Goal: Information Seeking & Learning: Learn about a topic

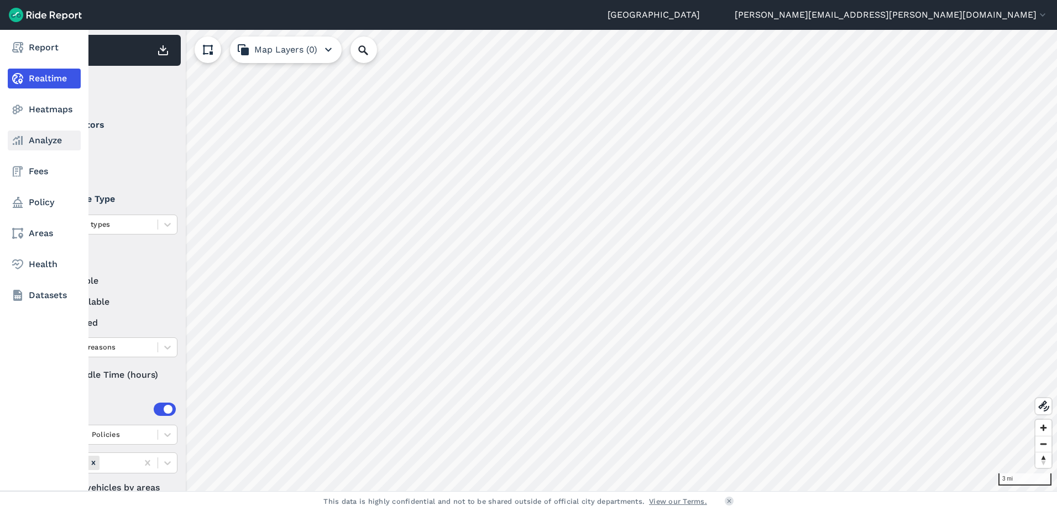
click at [23, 146] on icon at bounding box center [17, 140] width 13 height 13
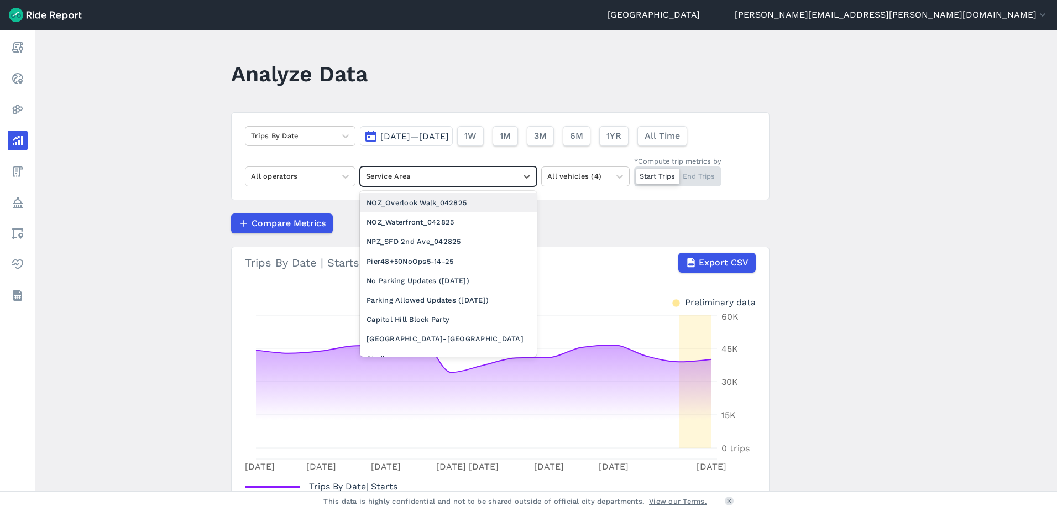
click at [451, 174] on div at bounding box center [438, 176] width 145 height 13
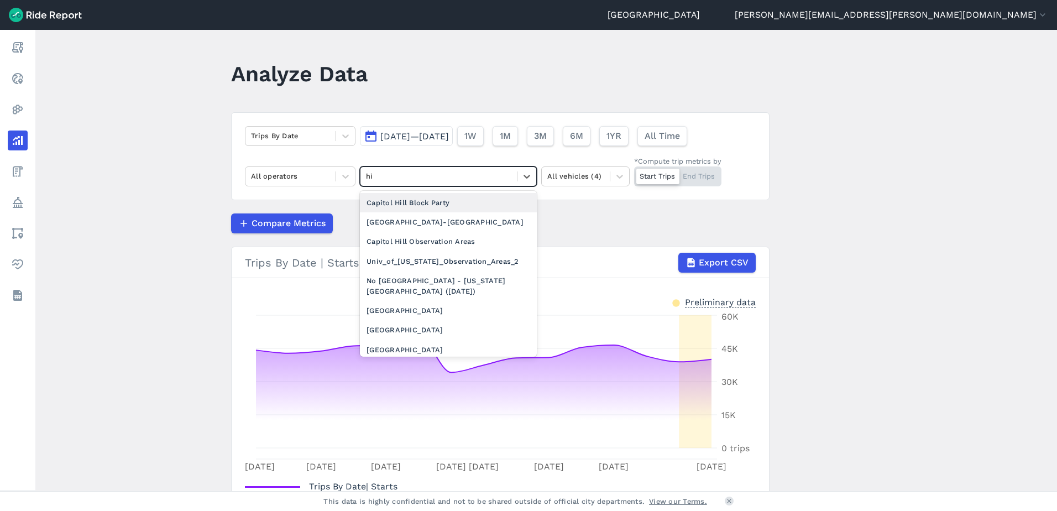
type input "hig"
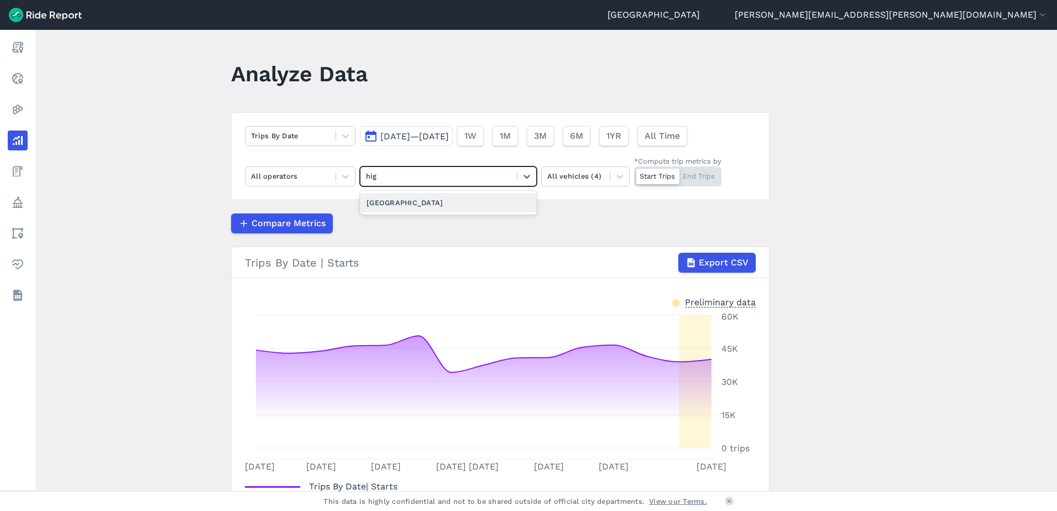
click at [451, 200] on div "[GEOGRAPHIC_DATA]" at bounding box center [448, 202] width 177 height 19
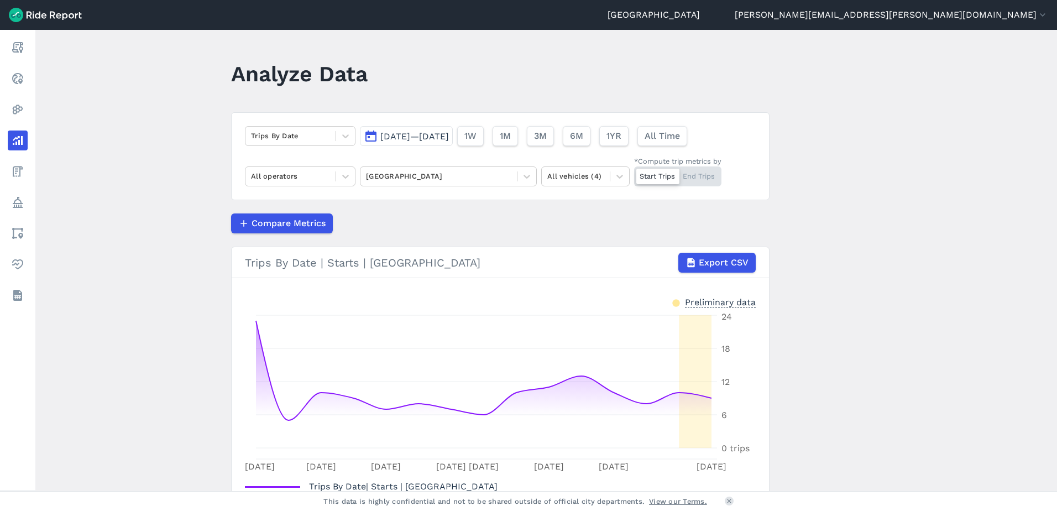
click at [409, 139] on span "[DATE]—[DATE]" at bounding box center [414, 136] width 69 height 11
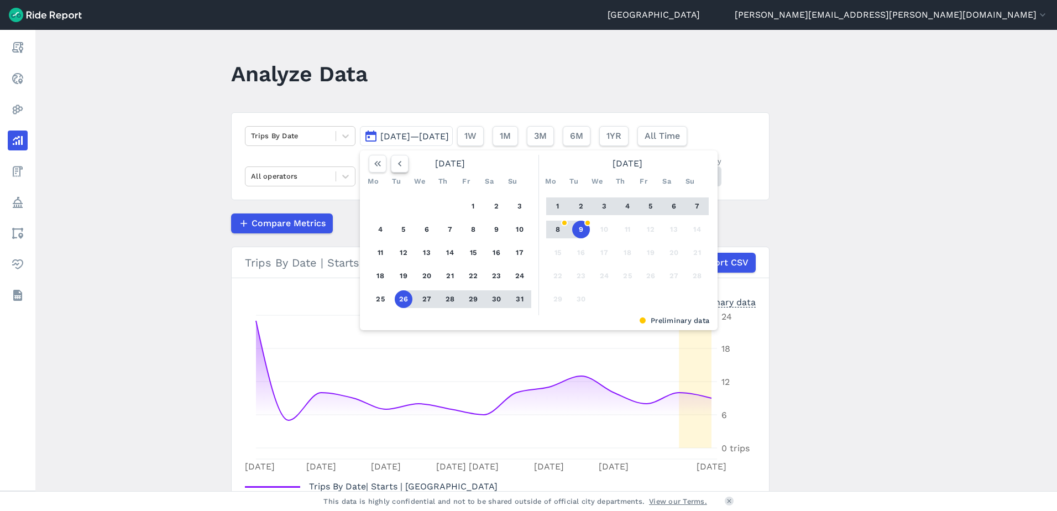
click at [398, 165] on use "button" at bounding box center [399, 164] width 3 height 6
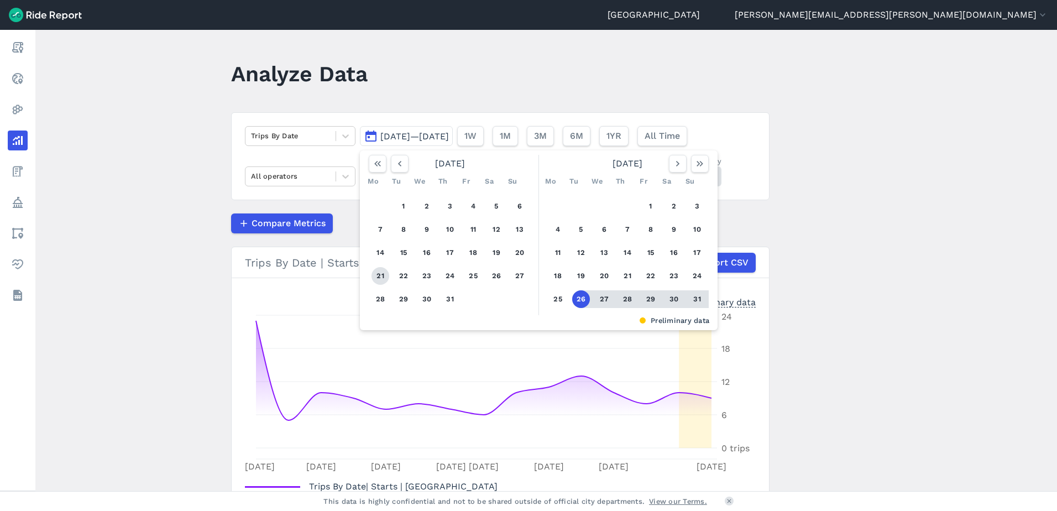
click at [380, 278] on button "21" at bounding box center [381, 276] width 18 height 18
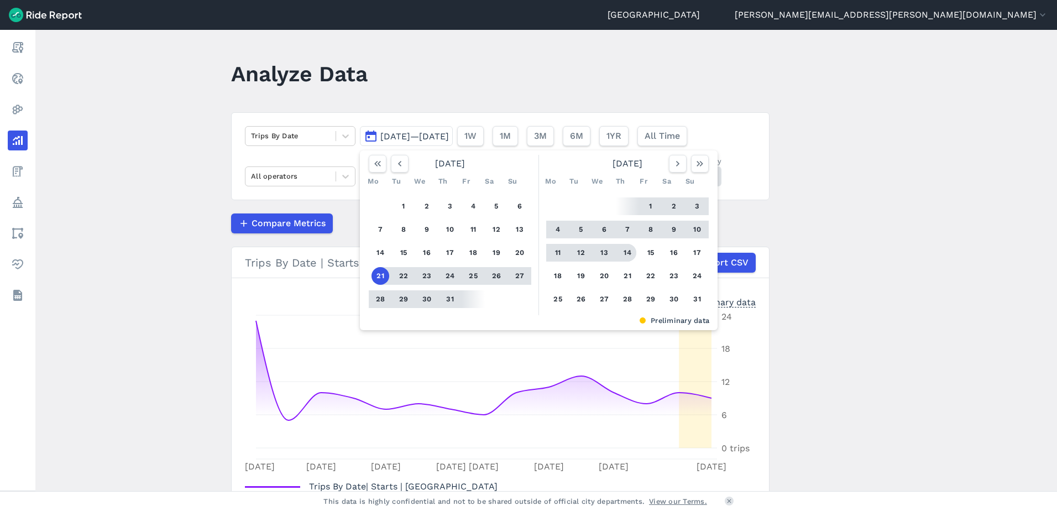
click at [623, 253] on button "14" at bounding box center [628, 253] width 18 height 18
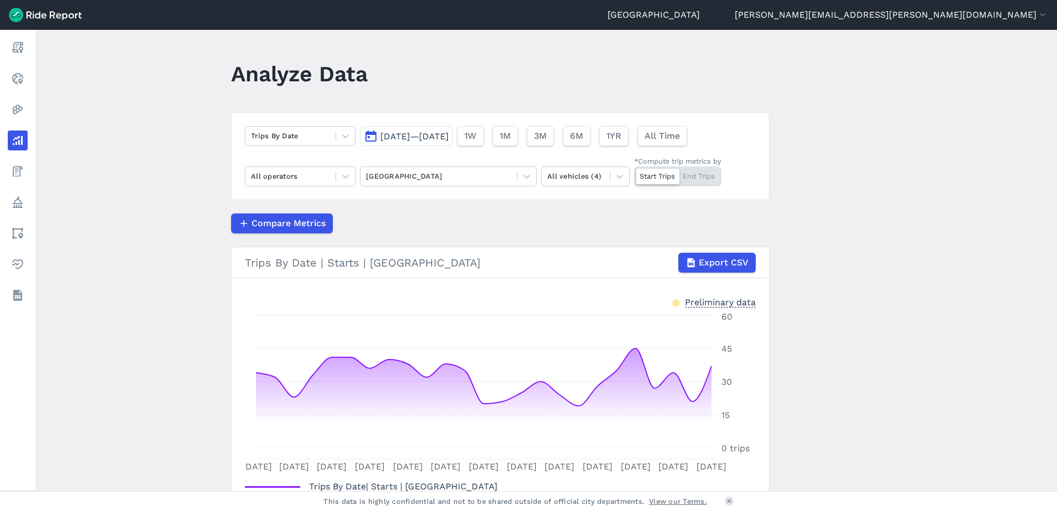
click at [449, 136] on span "[DATE]—[DATE]" at bounding box center [414, 136] width 69 height 11
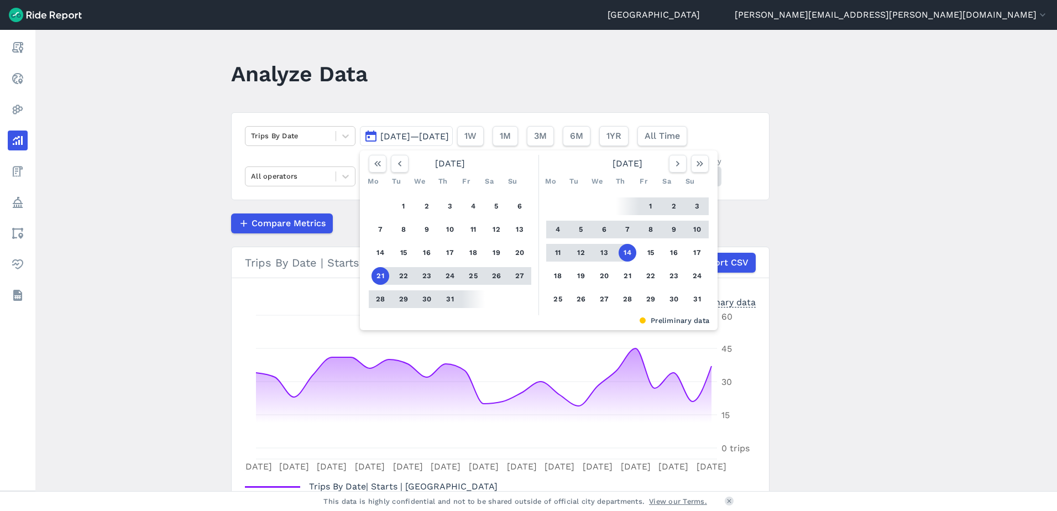
click at [850, 264] on main "Analyze Data Trips By Date [DATE]—[DATE] [DATE] Mo Tu We Th Fr Sa Su 1 2 3 4 5 …" at bounding box center [546, 260] width 1022 height 461
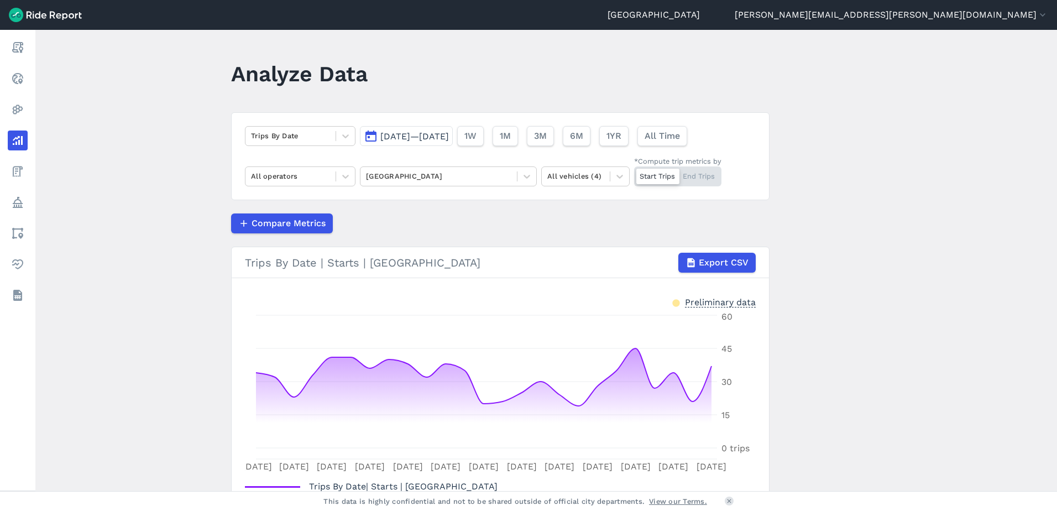
scroll to position [82, 0]
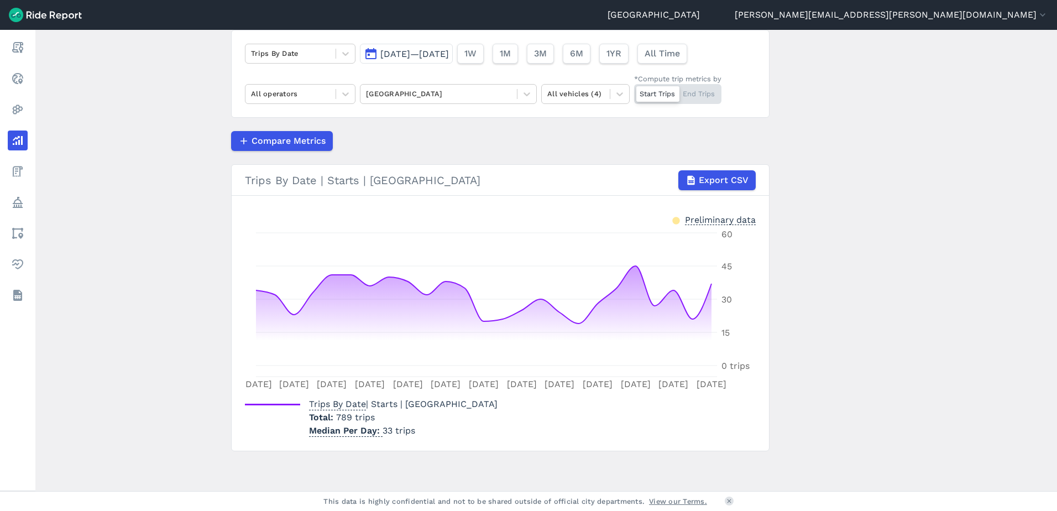
click at [705, 91] on div "Start Trips End Trips" at bounding box center [677, 94] width 87 height 20
click at [634, 91] on input "*Compute trip metrics by Start Trips End Trips" at bounding box center [634, 87] width 0 height 7
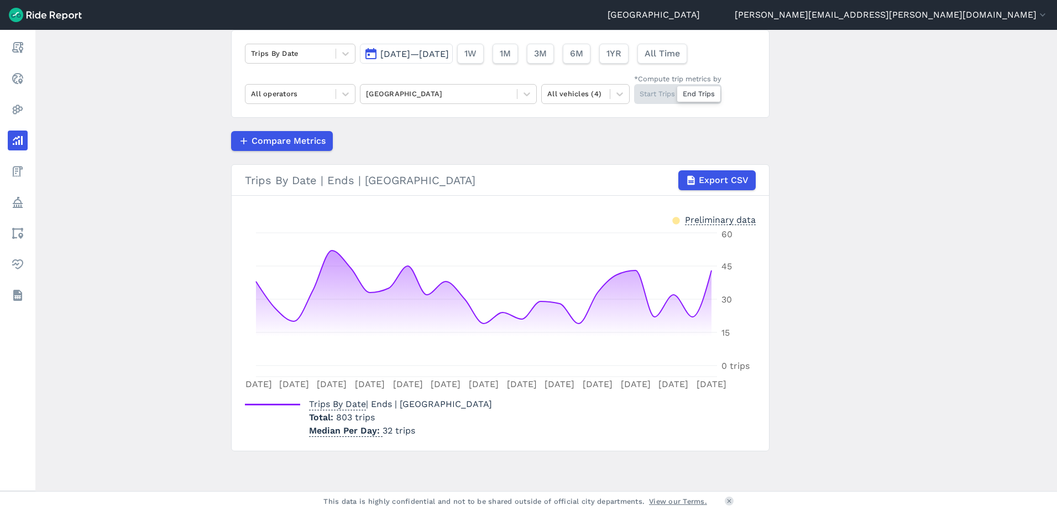
click at [449, 52] on span "[DATE]—[DATE]" at bounding box center [414, 54] width 69 height 11
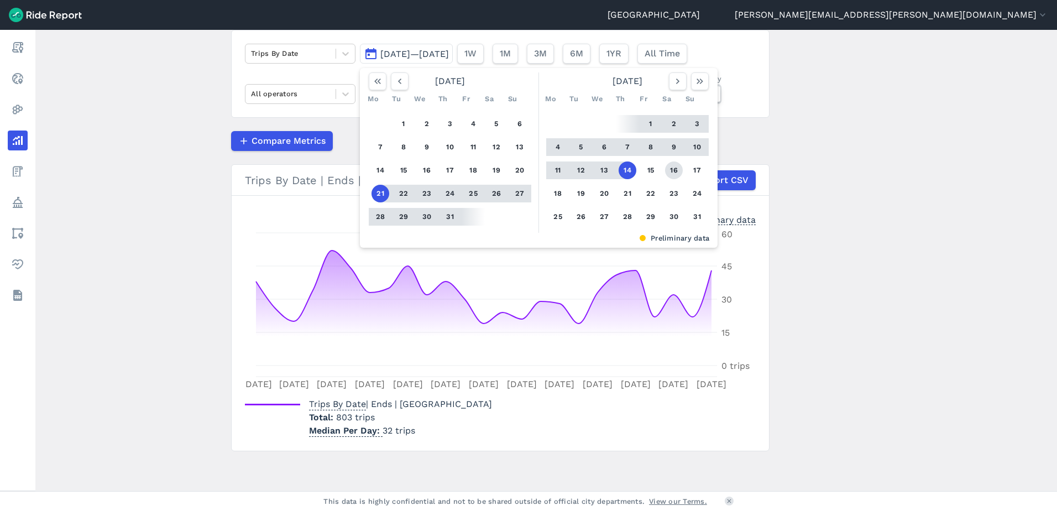
click at [673, 173] on button "16" at bounding box center [674, 170] width 18 height 18
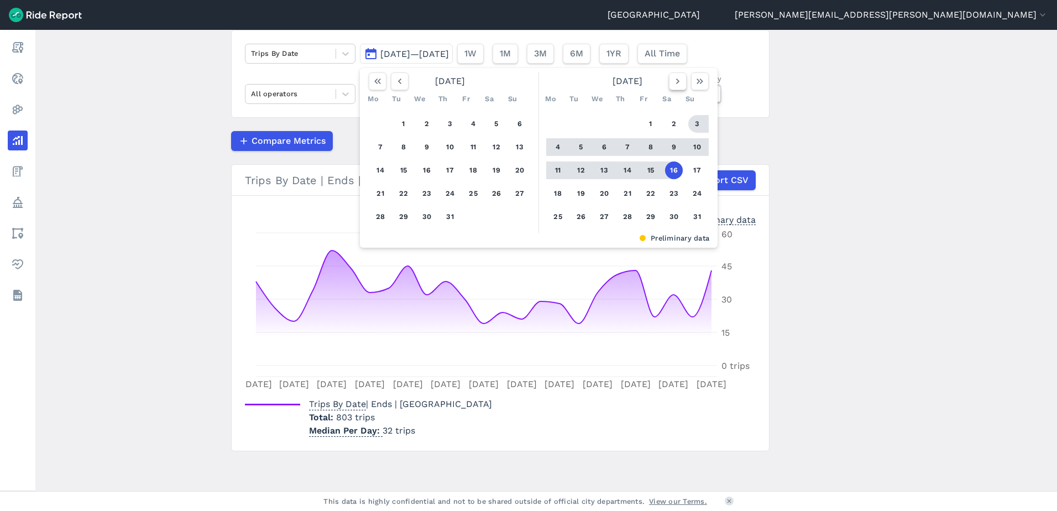
click at [677, 86] on icon "button" at bounding box center [678, 81] width 11 height 11
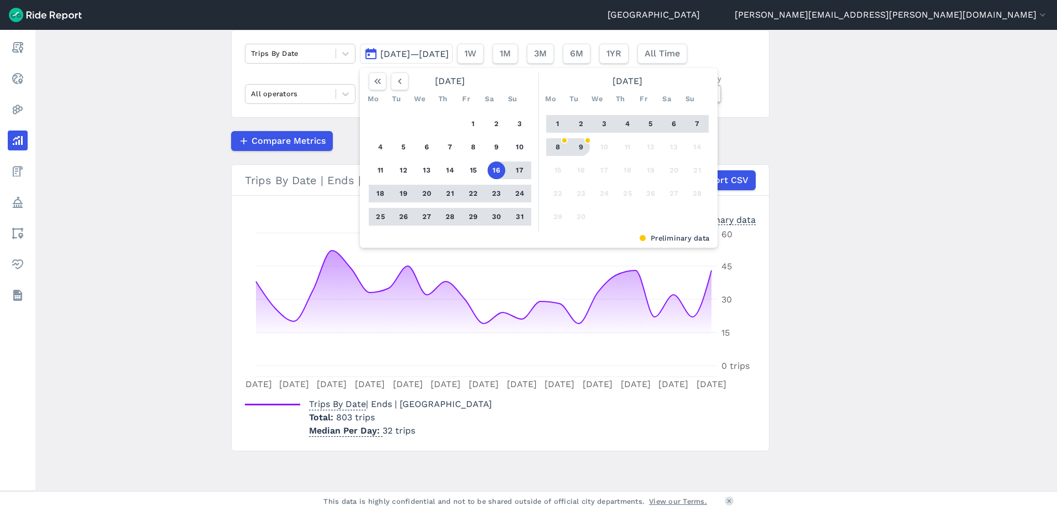
click at [575, 147] on button "9" at bounding box center [581, 147] width 18 height 18
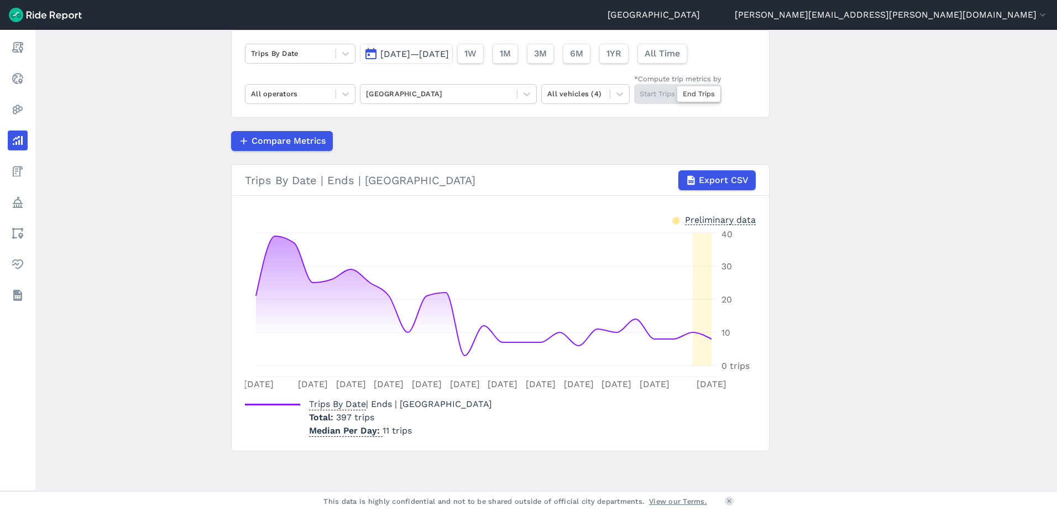
click at [449, 54] on span "[DATE]—[DATE]" at bounding box center [414, 54] width 69 height 11
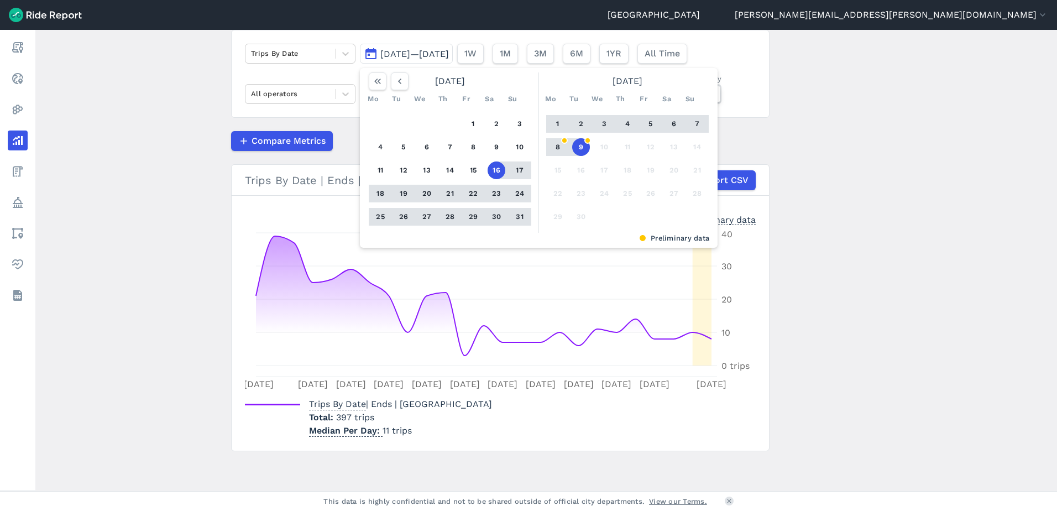
click at [693, 121] on button "7" at bounding box center [698, 124] width 18 height 18
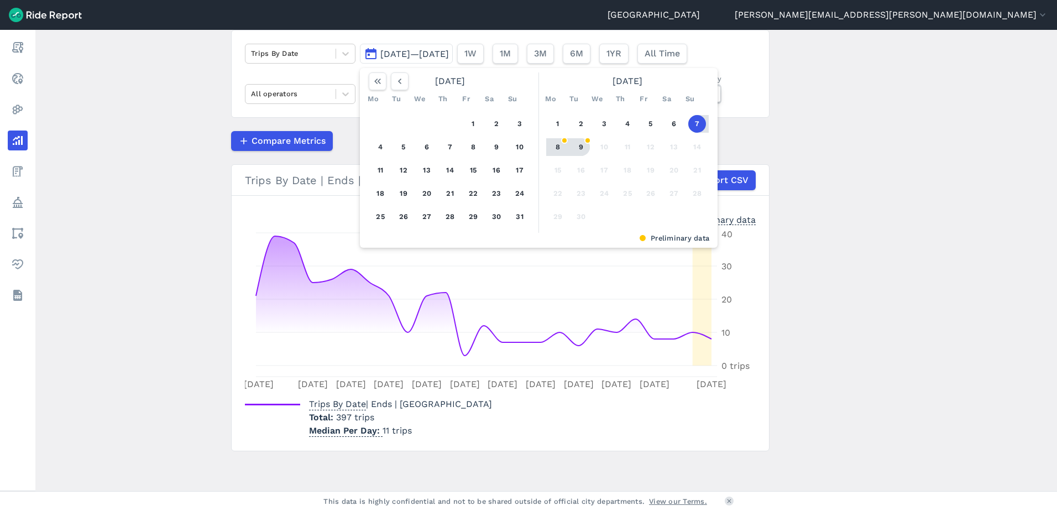
click at [583, 145] on button "9" at bounding box center [581, 147] width 18 height 18
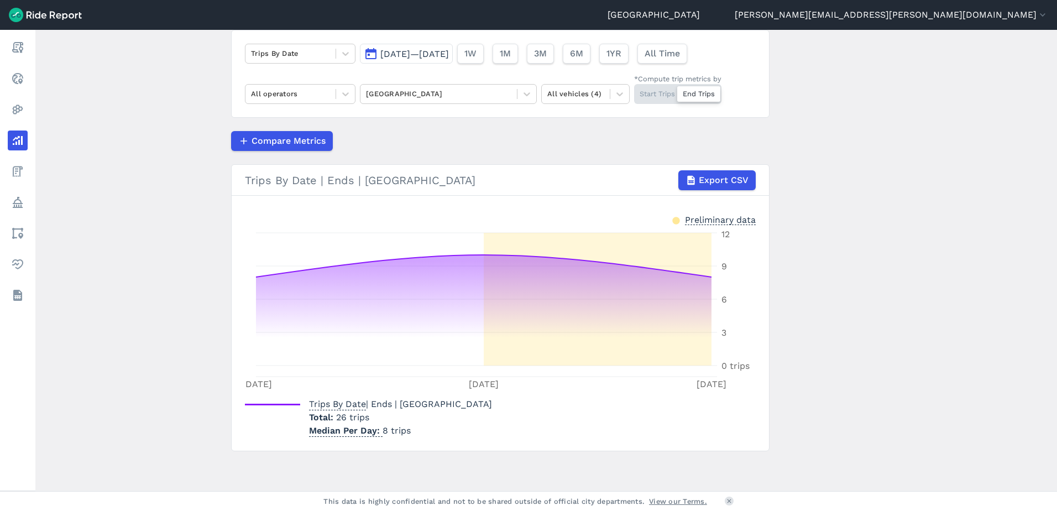
click at [453, 60] on button "[DATE]—[DATE]" at bounding box center [406, 54] width 93 height 20
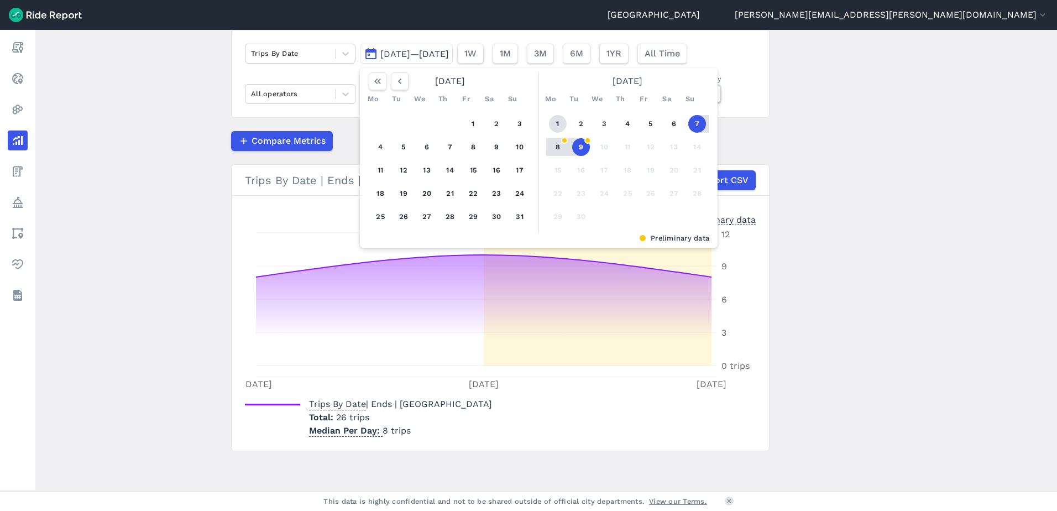
click at [552, 118] on button "1" at bounding box center [558, 124] width 18 height 18
click at [576, 145] on button "9" at bounding box center [581, 147] width 18 height 18
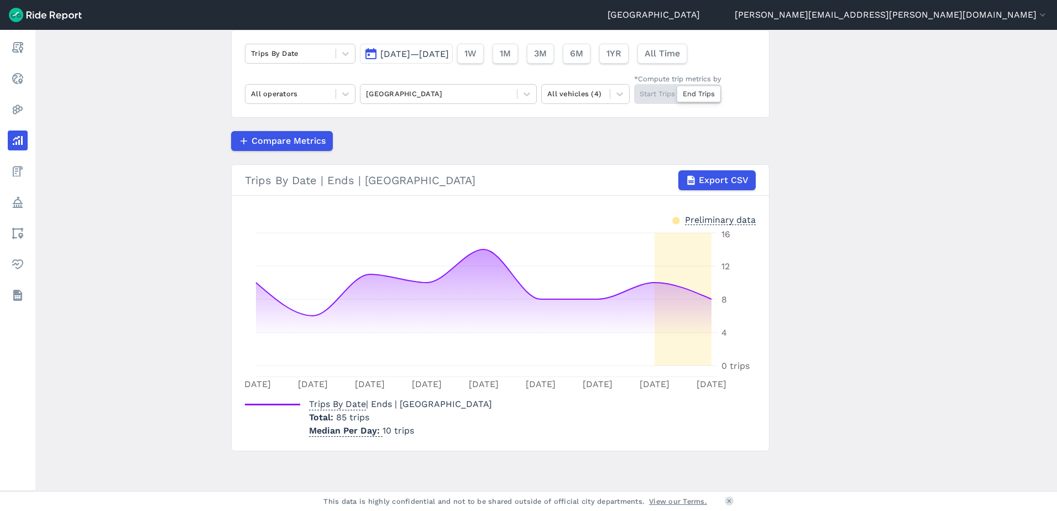
click at [392, 56] on span "[DATE]—[DATE]" at bounding box center [414, 54] width 69 height 11
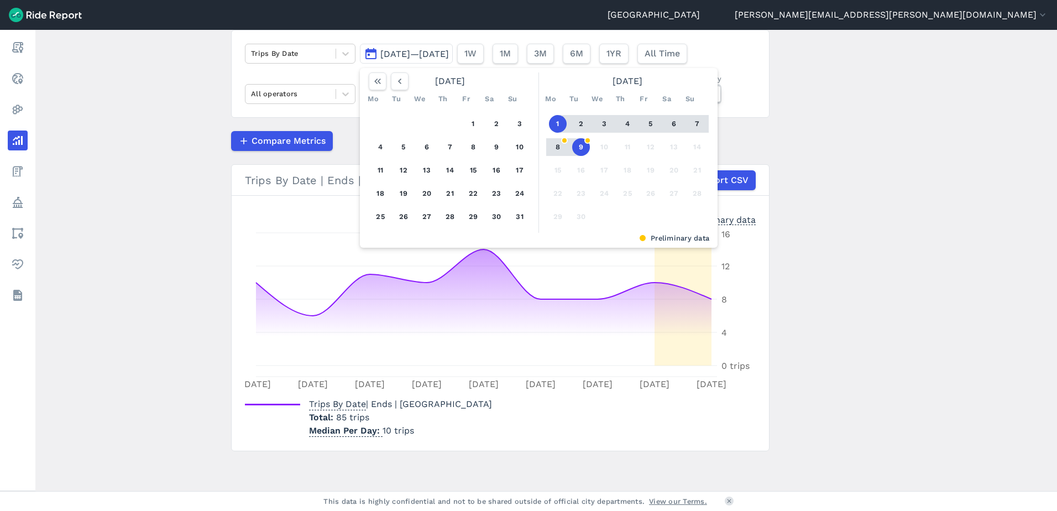
click at [696, 124] on button "7" at bounding box center [698, 124] width 18 height 18
click at [554, 125] on button "1" at bounding box center [558, 124] width 18 height 18
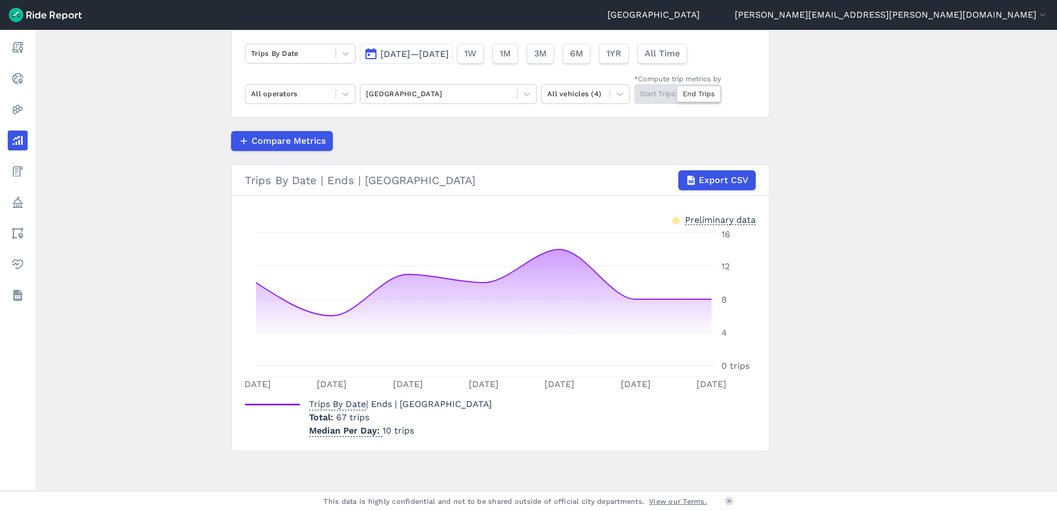
click at [449, 50] on span "[DATE]—[DATE]" at bounding box center [414, 54] width 69 height 11
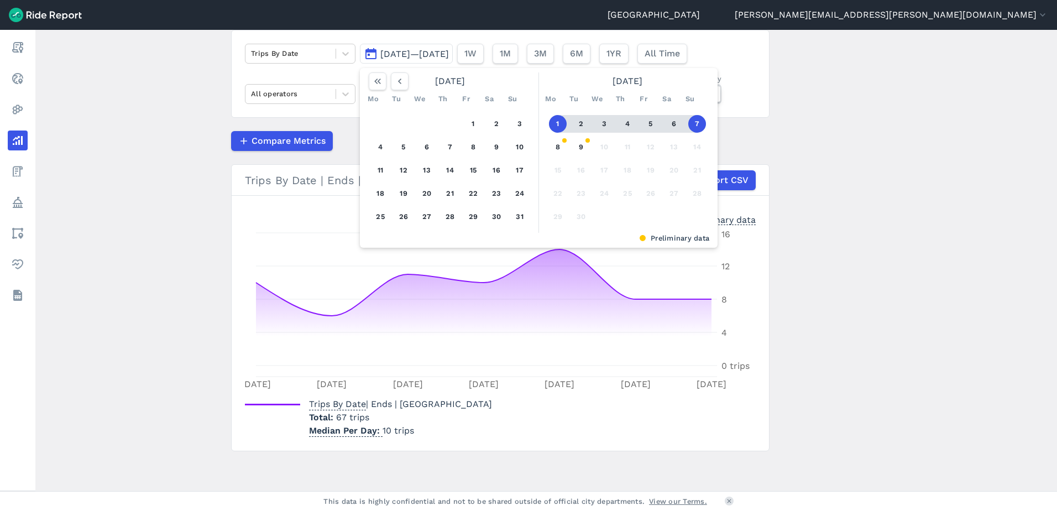
click at [554, 124] on button "1" at bounding box center [558, 124] width 18 height 18
click at [577, 143] on button "9" at bounding box center [581, 147] width 18 height 18
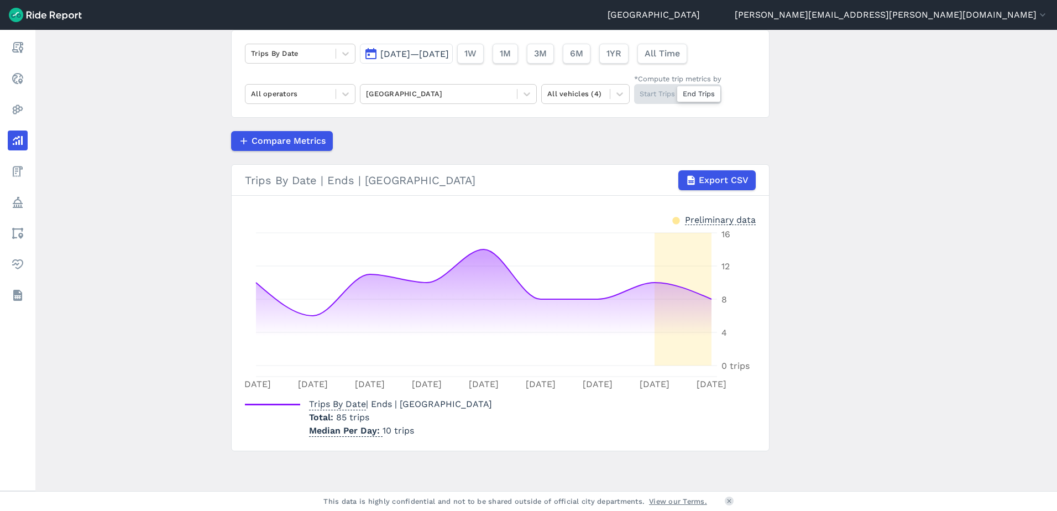
click at [371, 52] on button "[DATE]—[DATE]" at bounding box center [406, 54] width 93 height 20
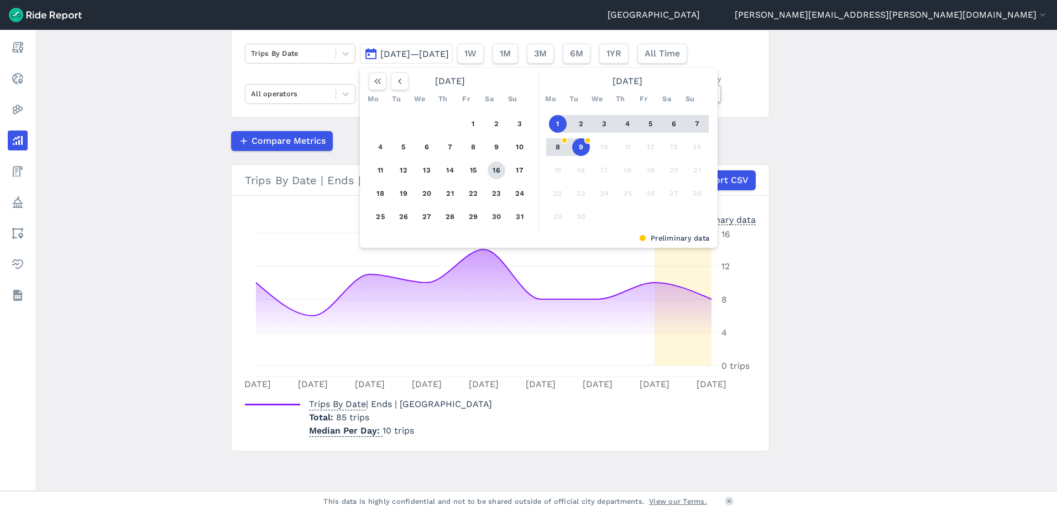
click at [494, 166] on button "16" at bounding box center [497, 170] width 18 height 18
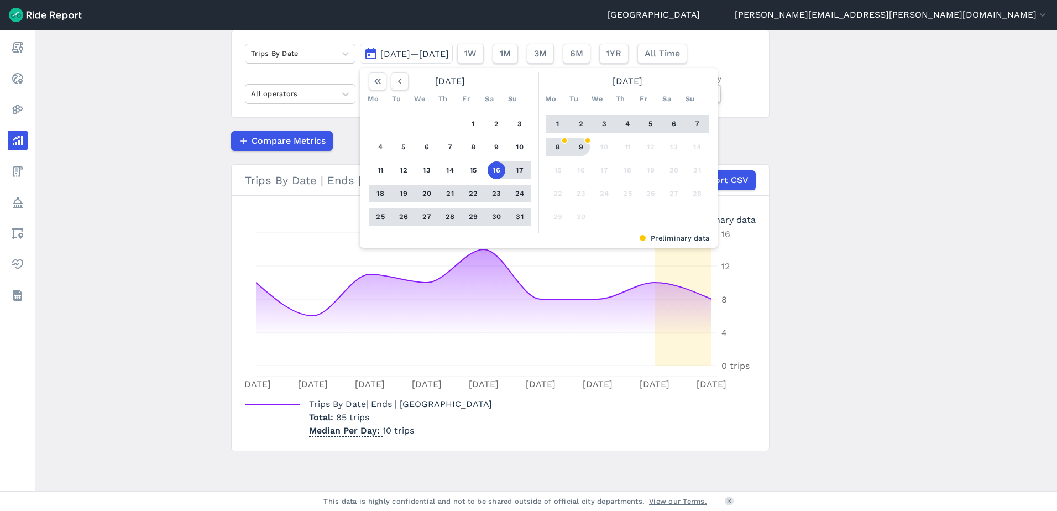
click at [577, 144] on button "9" at bounding box center [581, 147] width 18 height 18
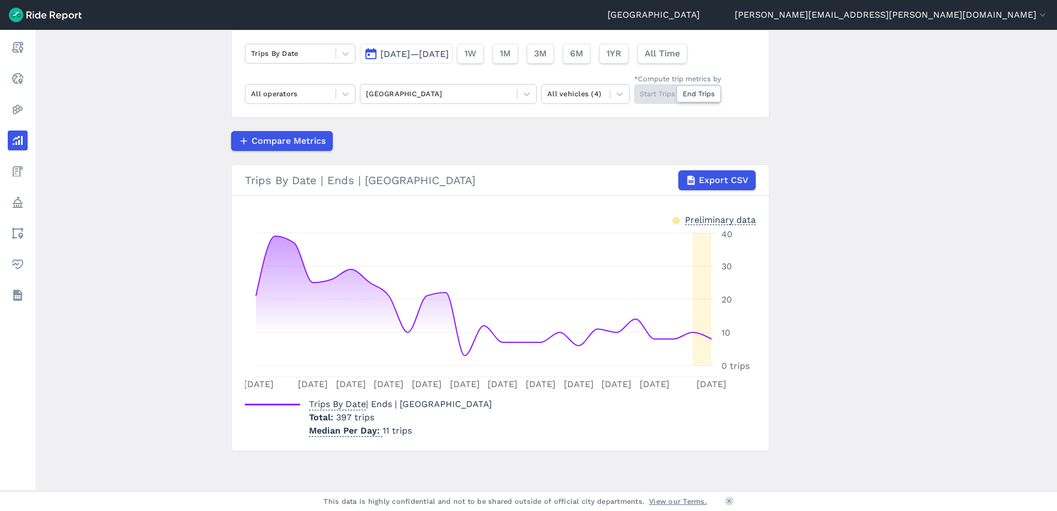
click at [651, 93] on div "Start Trips End Trips" at bounding box center [677, 94] width 87 height 20
click at [634, 91] on input "*Compute trip metrics by Start Trips End Trips" at bounding box center [634, 87] width 0 height 7
click at [449, 53] on span "[DATE]—[DATE]" at bounding box center [414, 54] width 69 height 11
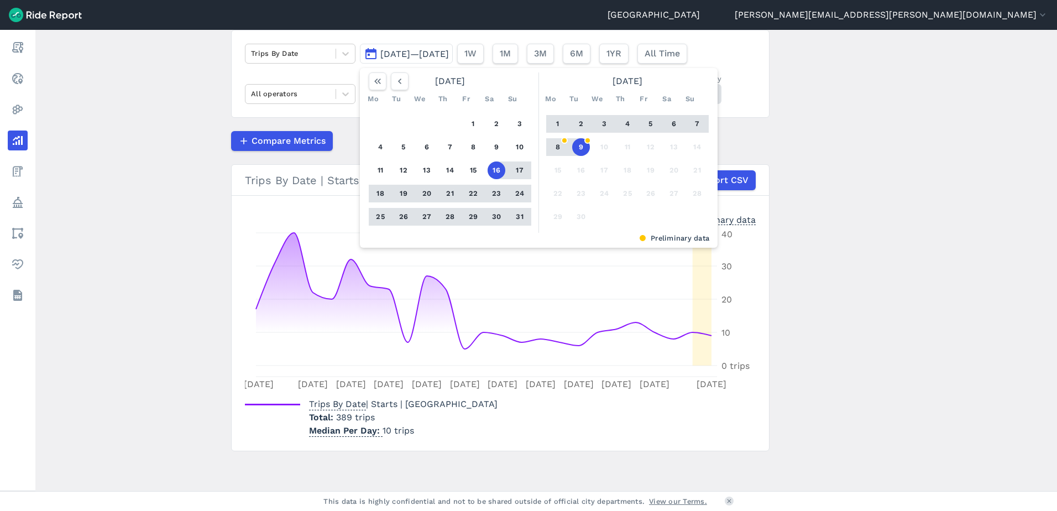
click at [494, 168] on button "16" at bounding box center [497, 170] width 18 height 18
click at [694, 123] on button "7" at bounding box center [698, 124] width 18 height 18
